Goal: Navigation & Orientation: Find specific page/section

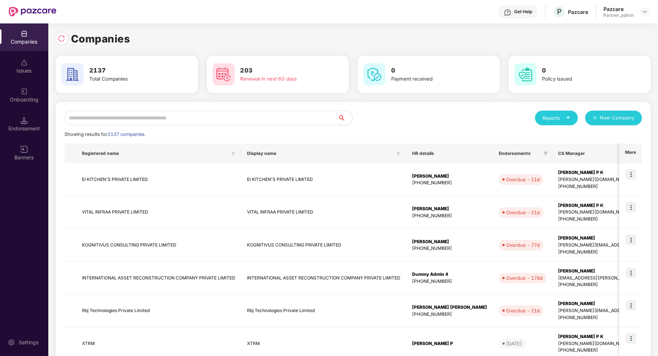
click at [155, 115] on input "text" at bounding box center [200, 118] width 273 height 15
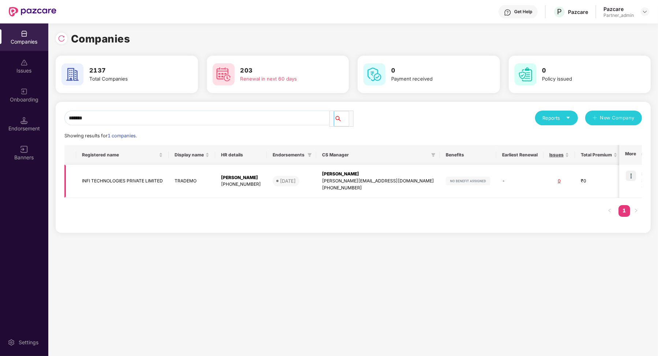
type input "*******"
click at [630, 180] on img at bounding box center [631, 176] width 10 height 10
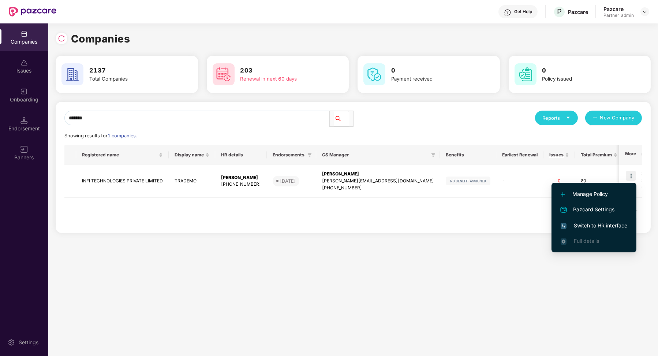
click at [623, 224] on span "Switch to HR interface" at bounding box center [594, 225] width 67 height 8
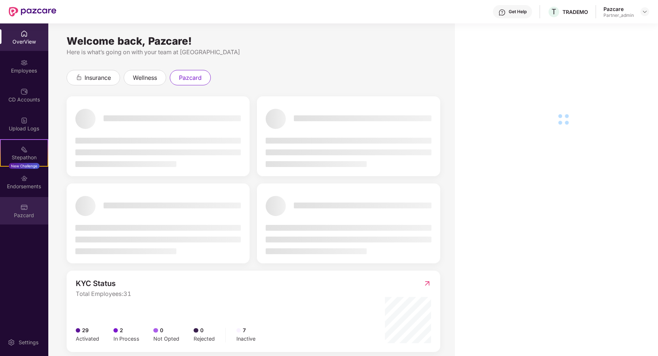
click at [21, 212] on div "Pazcard" at bounding box center [24, 215] width 48 height 7
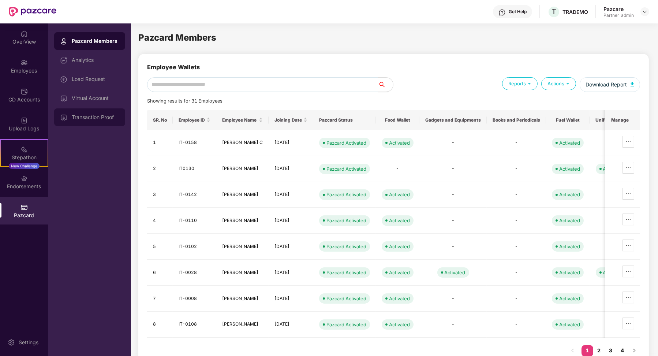
click at [109, 113] on div "Transaction Proof" at bounding box center [89, 117] width 71 height 18
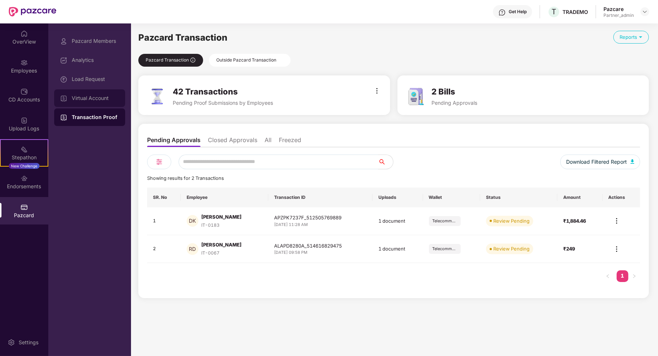
click at [110, 97] on div "Virtual Account" at bounding box center [96, 98] width 48 height 6
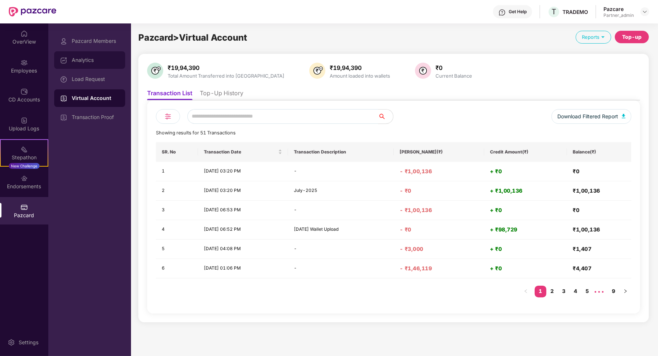
click at [85, 65] on div "Analytics" at bounding box center [89, 60] width 71 height 18
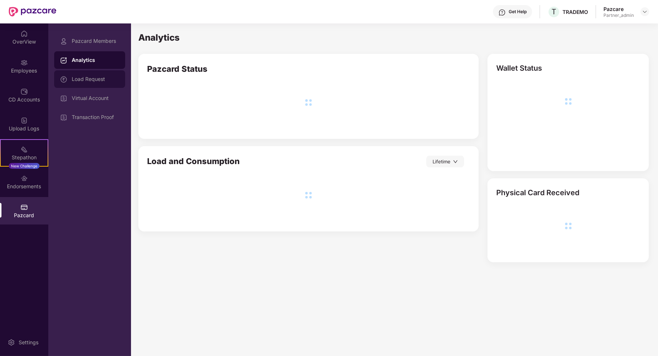
click at [91, 72] on div "Load Request" at bounding box center [89, 79] width 71 height 18
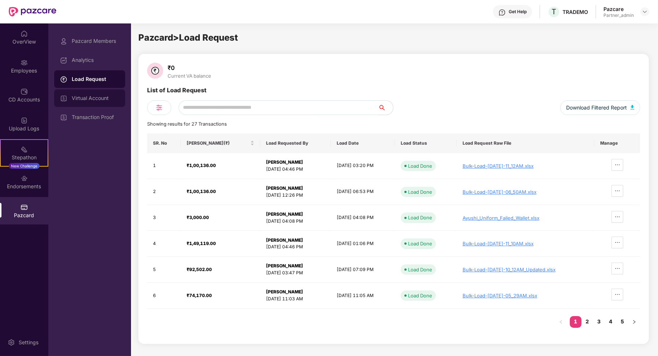
click at [107, 91] on div "Virtual Account" at bounding box center [89, 98] width 71 height 18
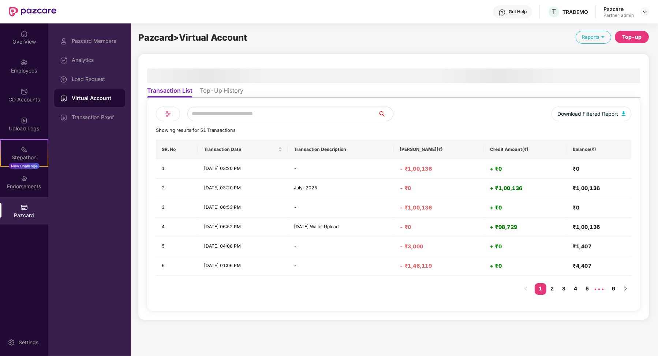
click at [240, 90] on li "Top-Up History" at bounding box center [222, 92] width 44 height 11
